Goal: Transaction & Acquisition: Purchase product/service

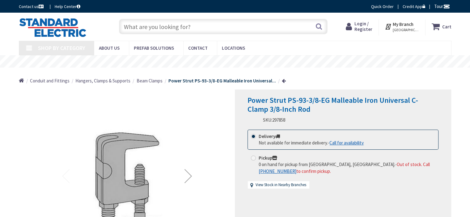
type input "[STREET_ADDRESS][PERSON_NAME]"
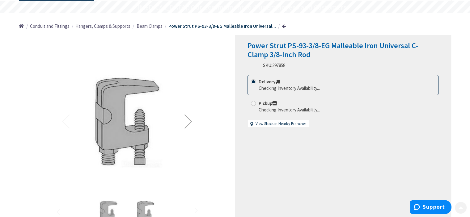
scroll to position [62, 0]
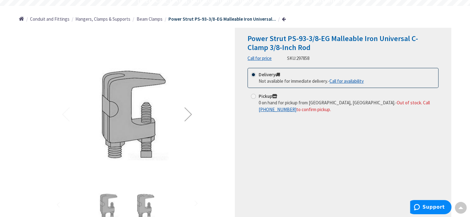
click at [96, 58] on div at bounding box center [133, 114] width 147 height 147
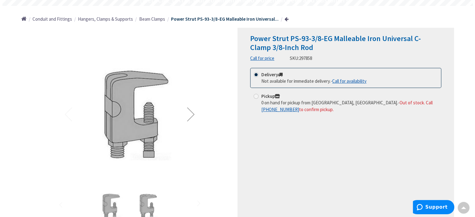
scroll to position [0, 0]
